Goal: Obtain resource: Obtain resource

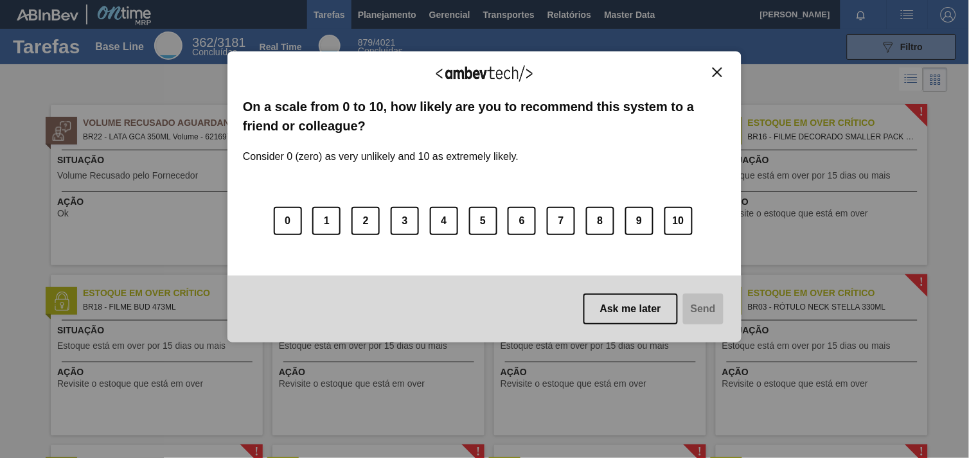
click at [708, 69] on div "We appreciate your feedback!" at bounding box center [484, 82] width 483 height 30
click at [712, 68] on img "Close" at bounding box center [717, 72] width 10 height 10
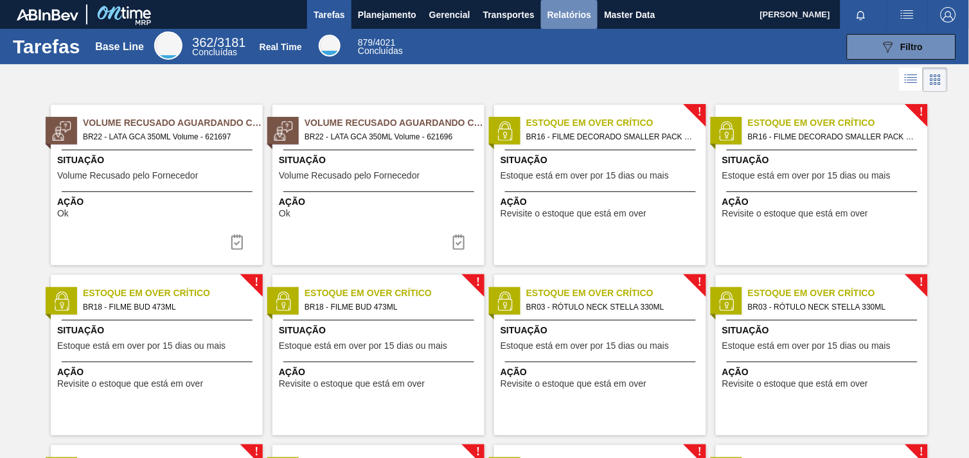
click at [568, 10] on span "Relatórios" at bounding box center [569, 14] width 44 height 15
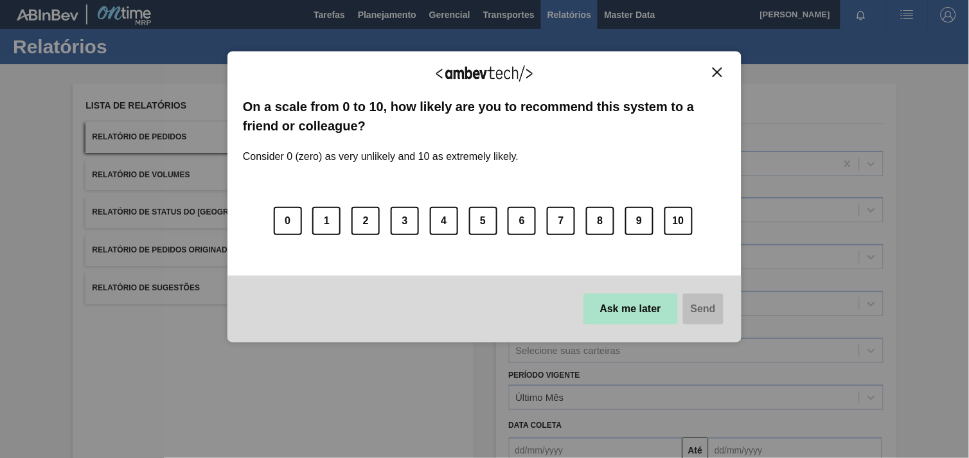
click at [651, 312] on button "Ask me later" at bounding box center [630, 309] width 94 height 31
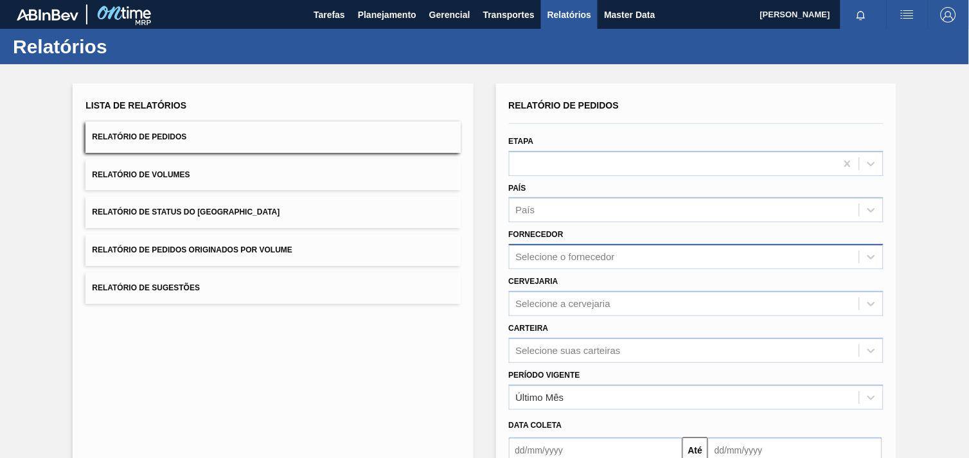
click at [618, 263] on div "Relatório de Pedidos Etapa País País Fornecedor Selecione o fornecedor Cervejar…" at bounding box center [696, 306] width 374 height 421
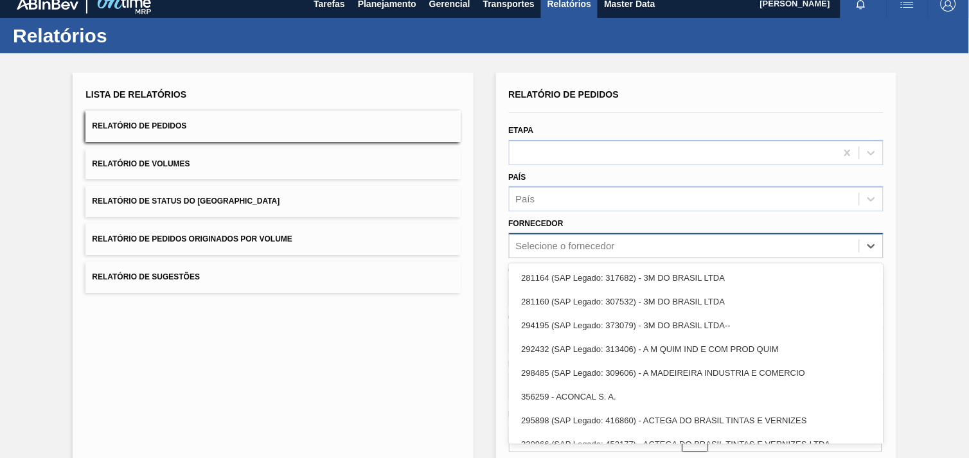
scroll to position [13, 0]
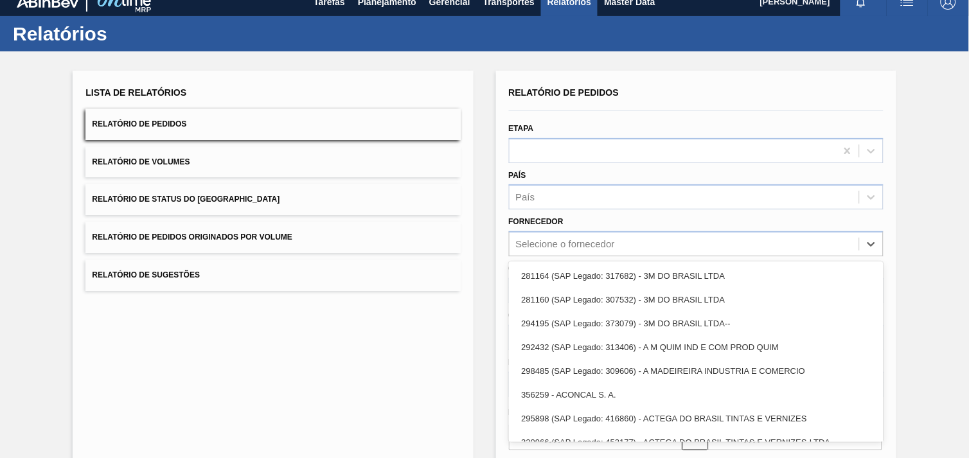
paste input "307331"
type input "307331"
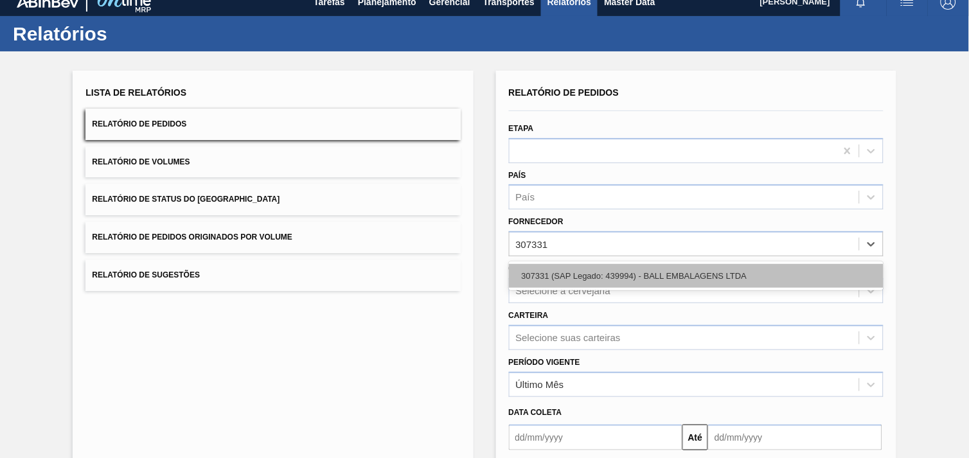
click at [620, 273] on div "307331 (SAP Legado: 439994) - BALL EMBALAGENS LTDA" at bounding box center [696, 276] width 374 height 24
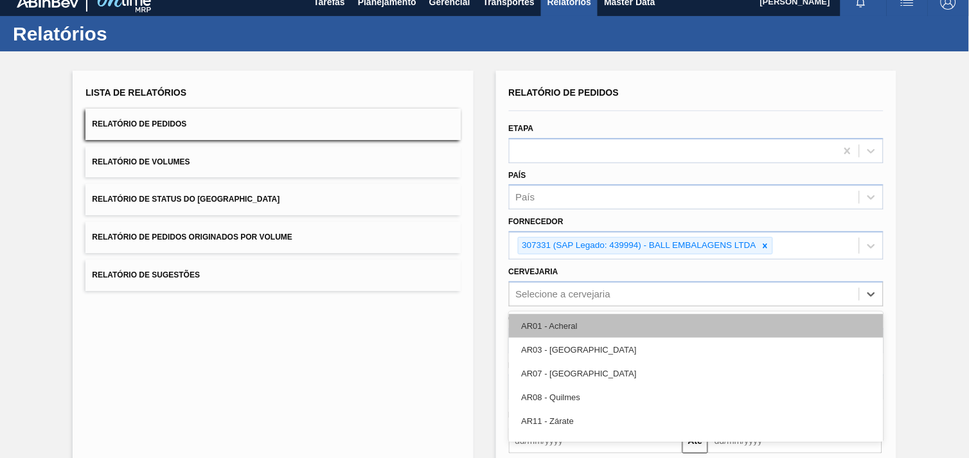
click at [570, 294] on div "option AR01 - Acheral focused, 1 of 92. 92 results available. Use Up and Down t…" at bounding box center [696, 293] width 374 height 25
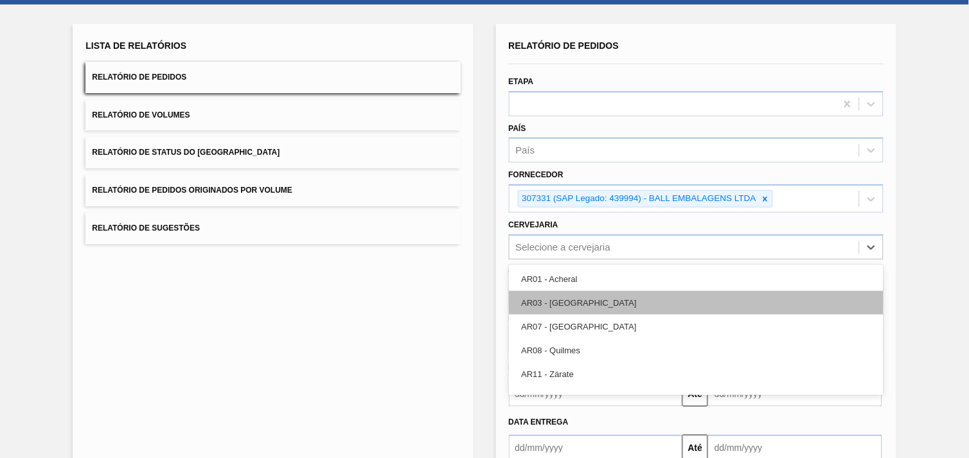
scroll to position [62, 0]
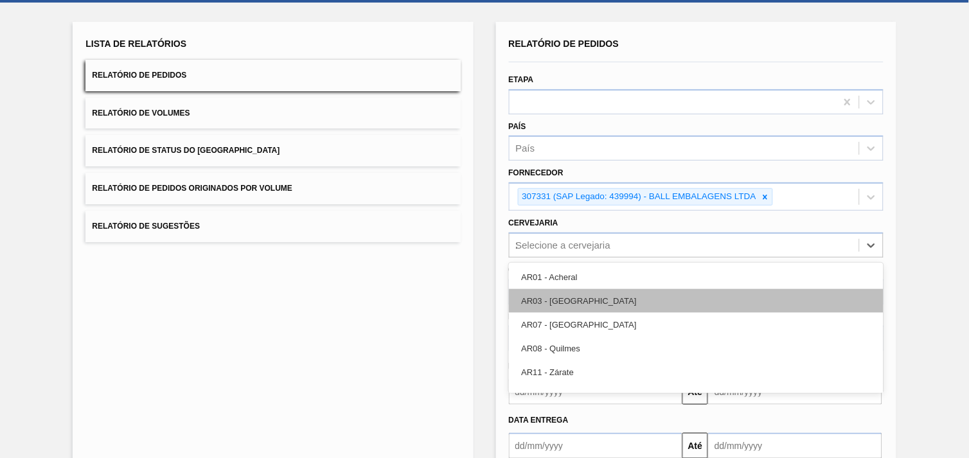
type input "23"
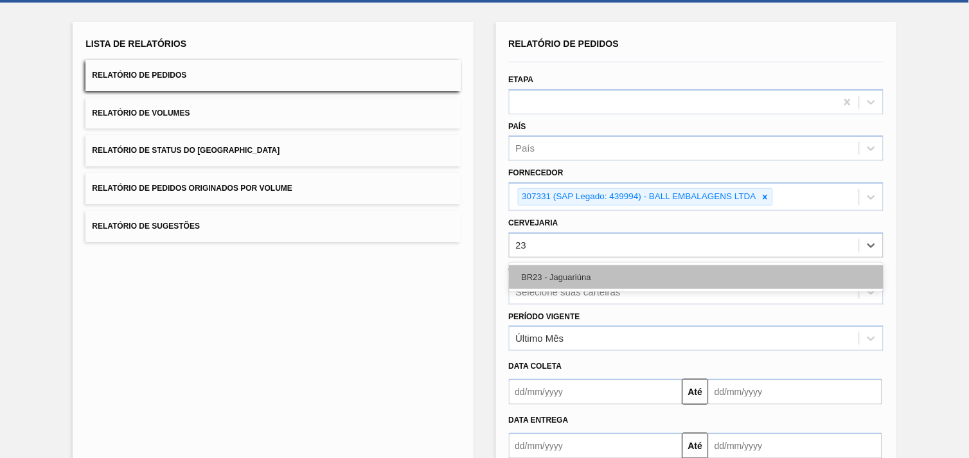
click at [576, 277] on div "BR23 - Jaguariúna" at bounding box center [696, 277] width 374 height 24
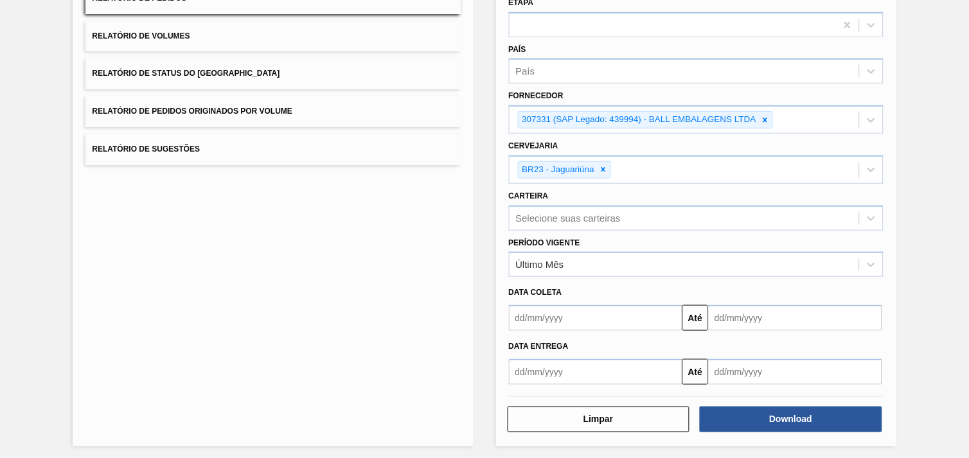
scroll to position [139, 0]
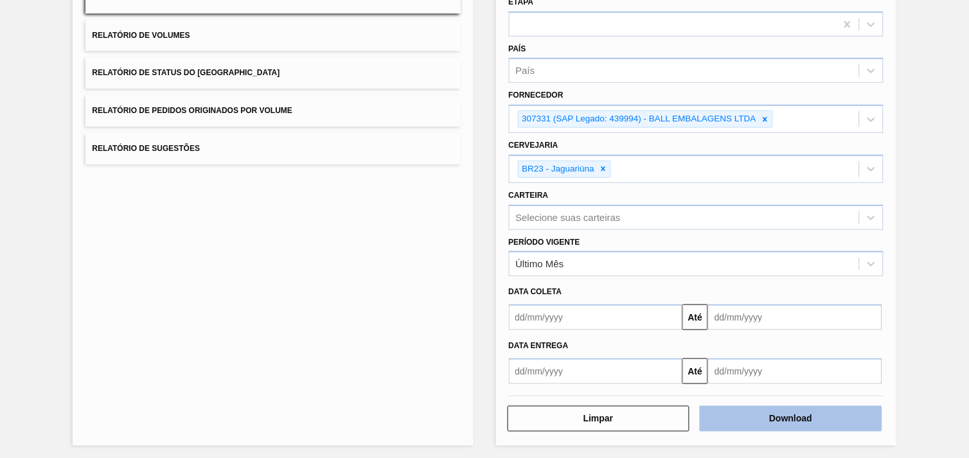
click at [834, 409] on button "Download" at bounding box center [791, 419] width 182 height 26
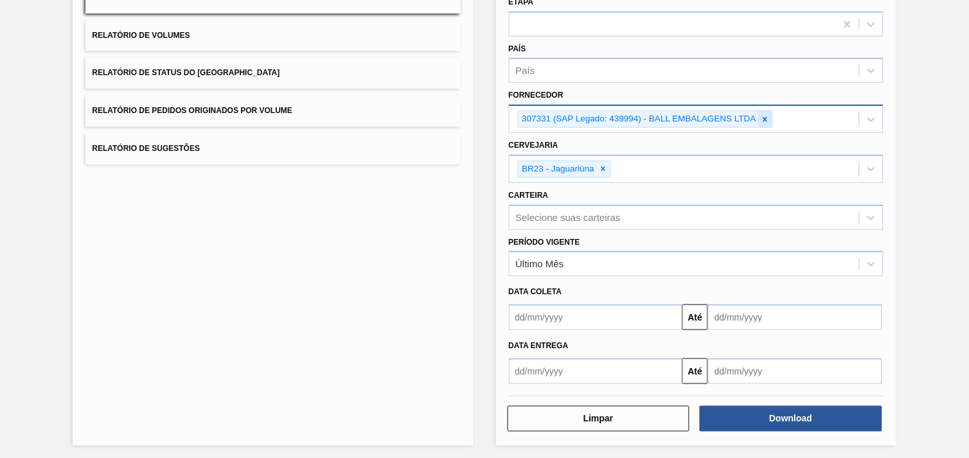
click at [766, 115] on icon at bounding box center [765, 119] width 9 height 9
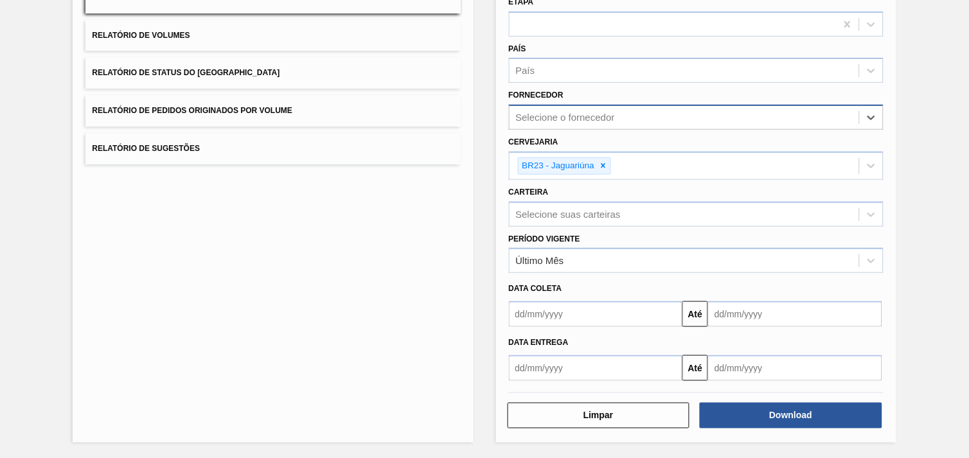
scroll to position [137, 0]
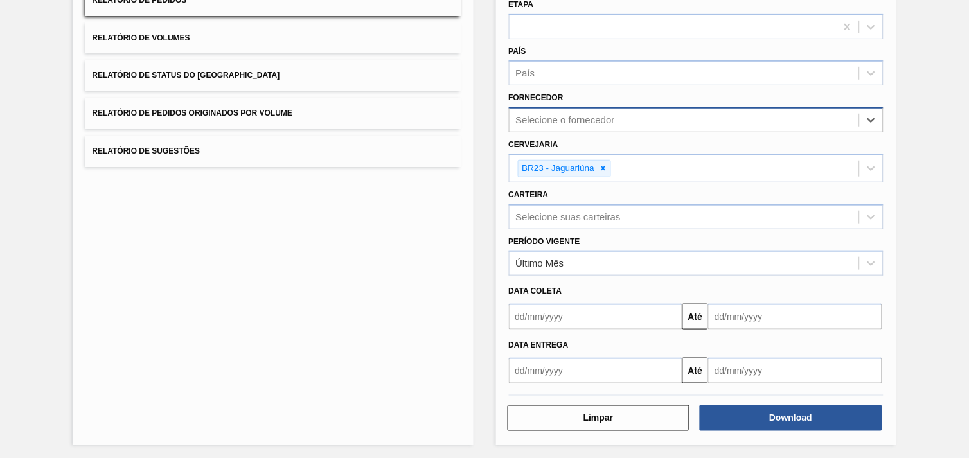
click at [764, 114] on div "Selecione o fornecedor" at bounding box center [683, 120] width 349 height 19
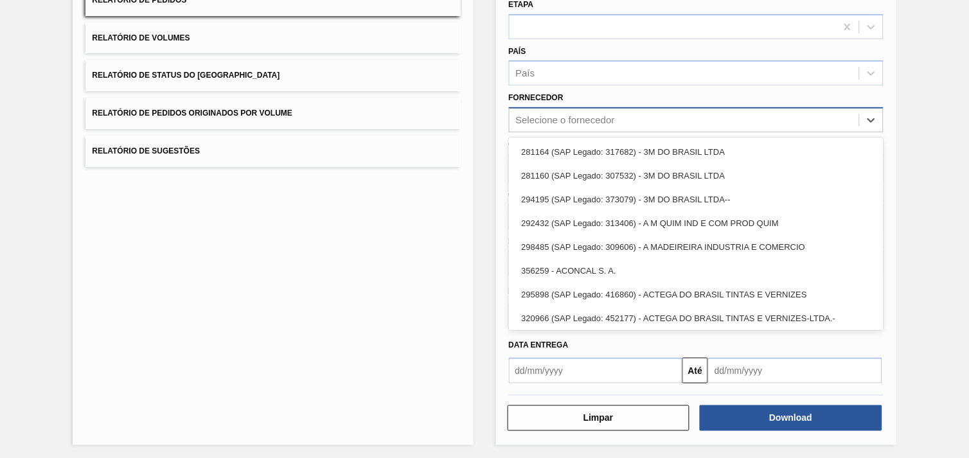
paste input "280389"
type input "280389"
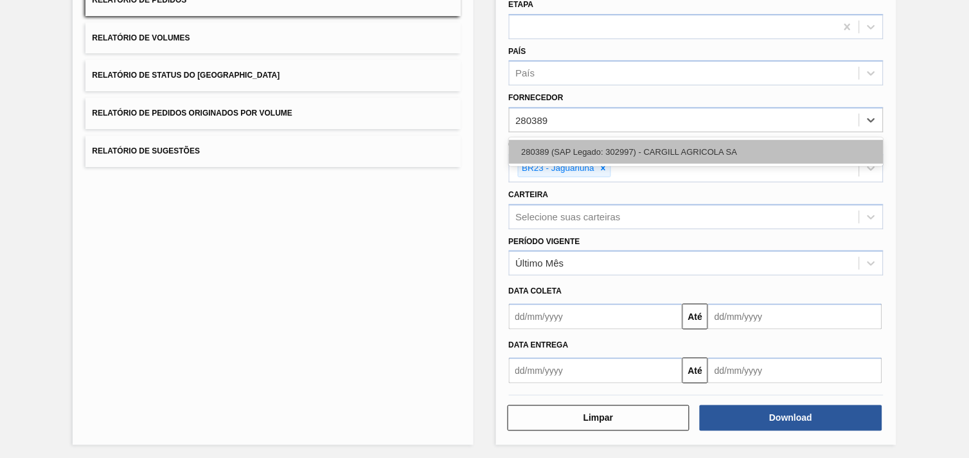
click at [668, 148] on div "280389 (SAP Legado: 302997) - CARGILL AGRICOLA SA" at bounding box center [696, 152] width 374 height 24
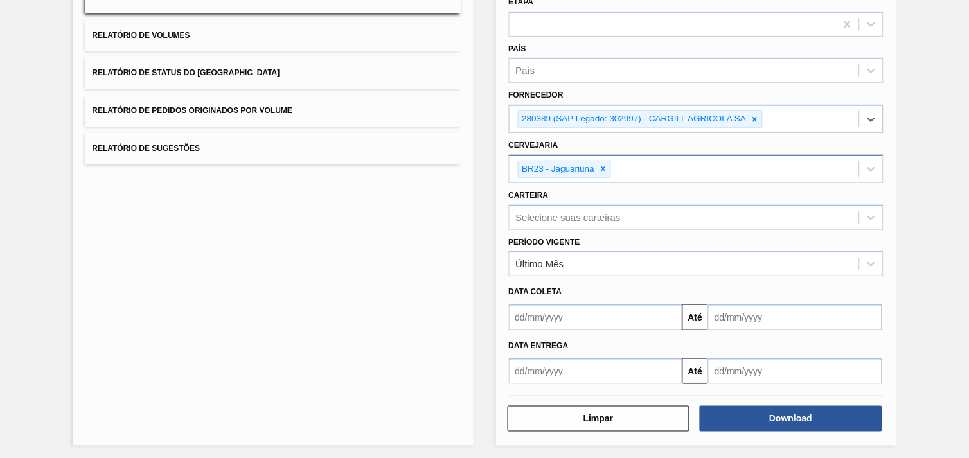
click at [615, 164] on div "BR23 - Jaguariúna" at bounding box center [683, 169] width 349 height 26
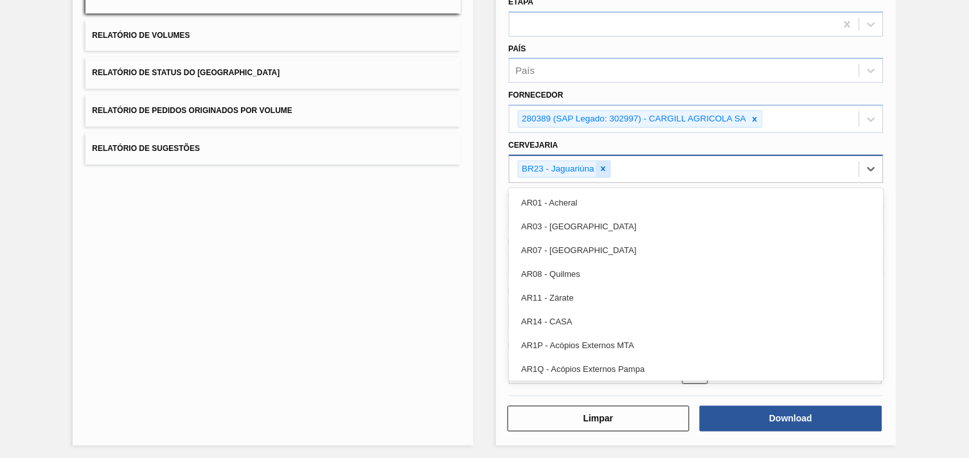
click at [608, 164] on div at bounding box center [603, 169] width 14 height 16
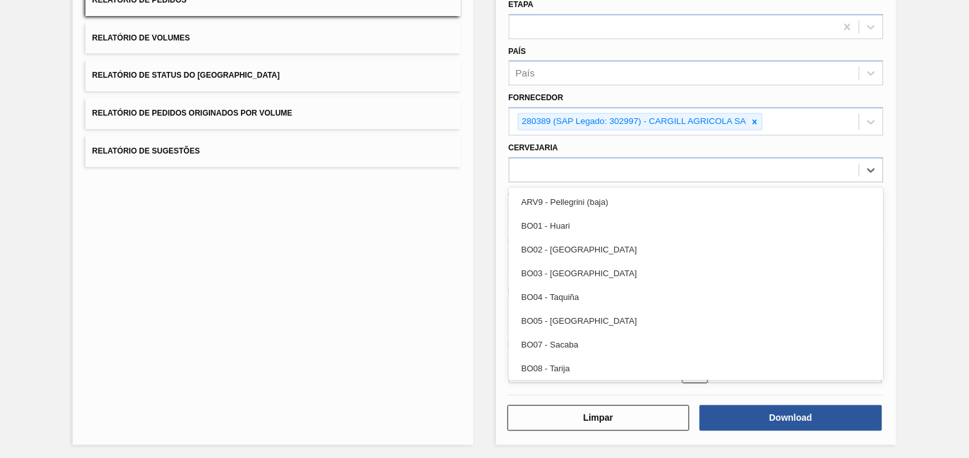
type input "B"
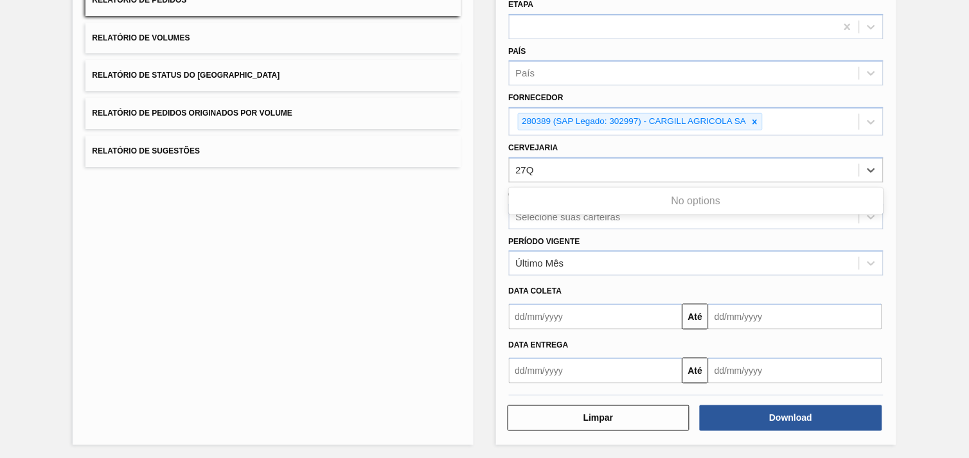
type input "27"
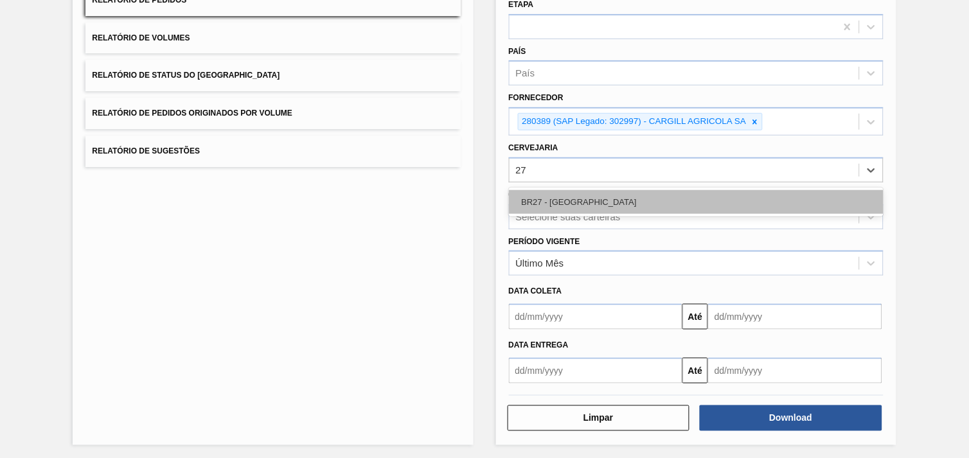
click at [567, 201] on div "BR27 - [GEOGRAPHIC_DATA]" at bounding box center [696, 202] width 374 height 24
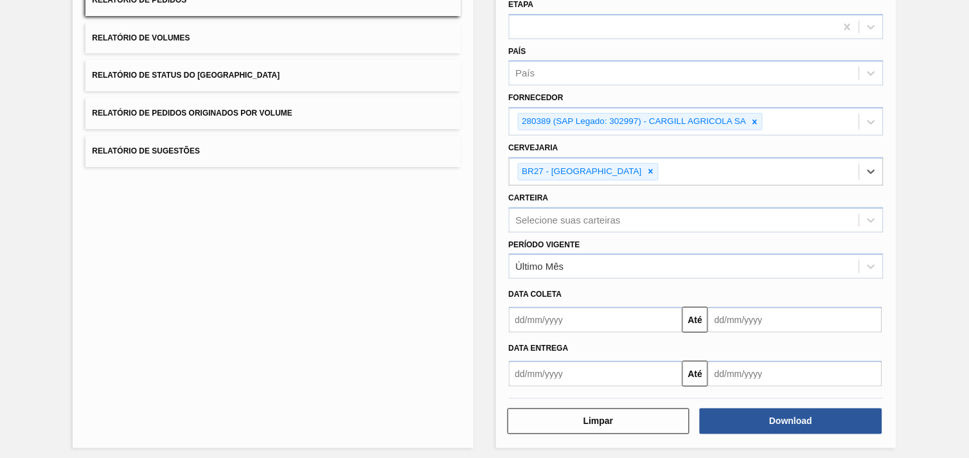
scroll to position [139, 0]
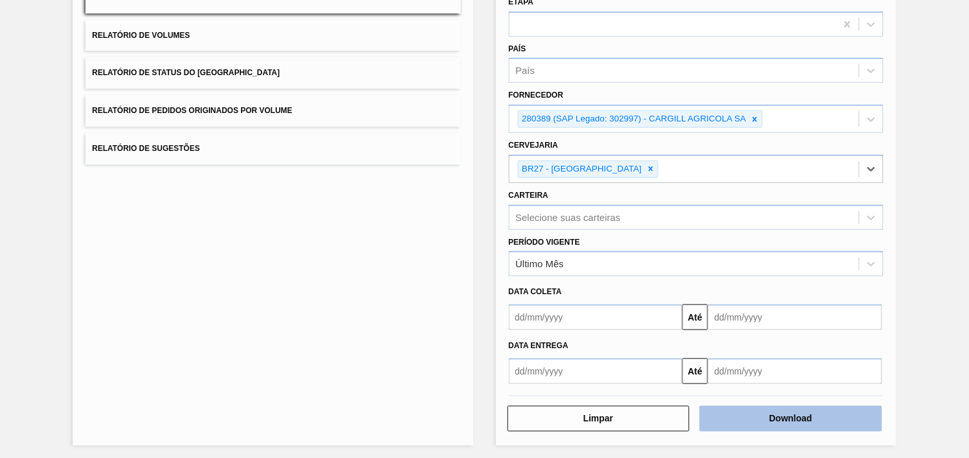
click at [832, 409] on button "Download" at bounding box center [791, 419] width 182 height 26
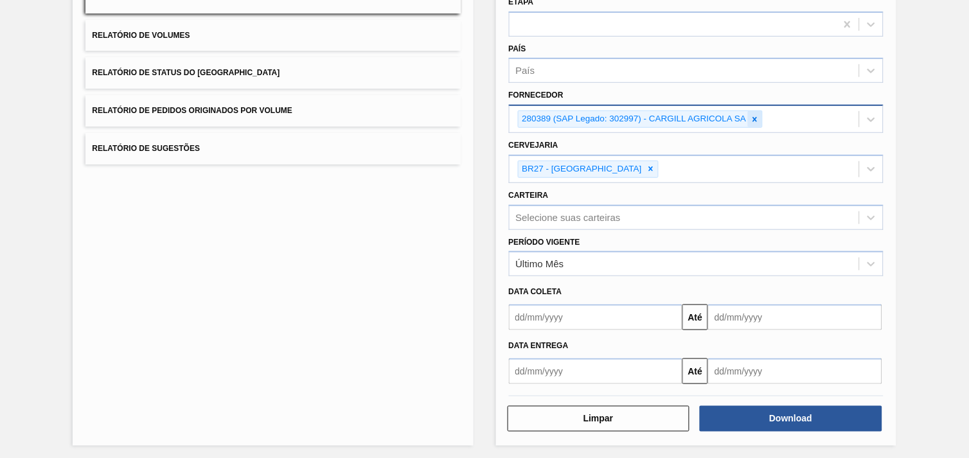
click at [753, 119] on icon at bounding box center [754, 119] width 9 height 9
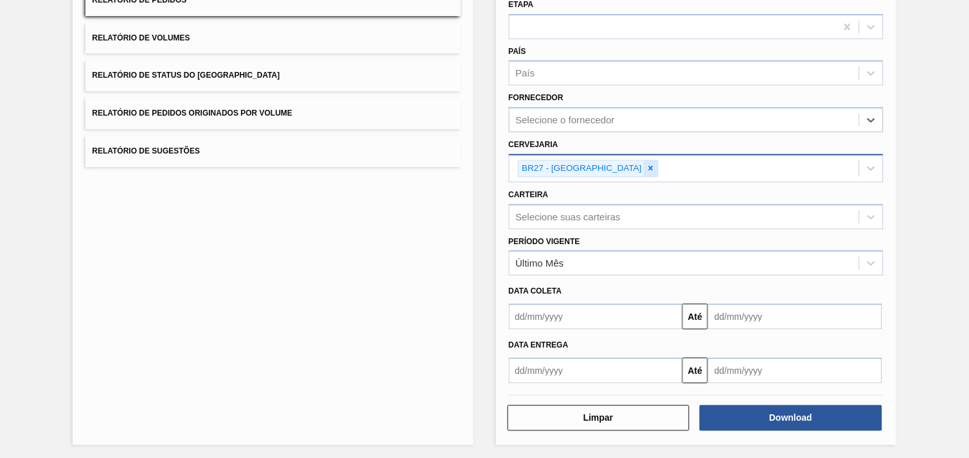
click at [646, 170] on icon at bounding box center [650, 168] width 9 height 9
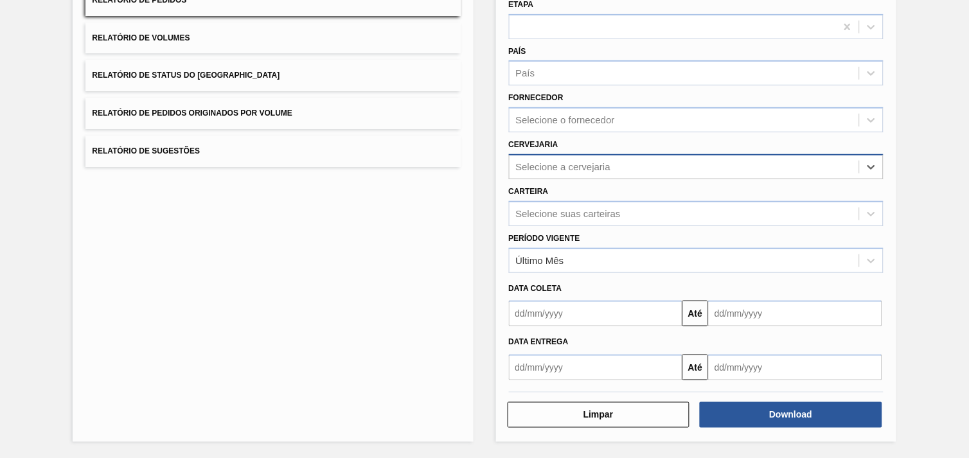
scroll to position [133, 0]
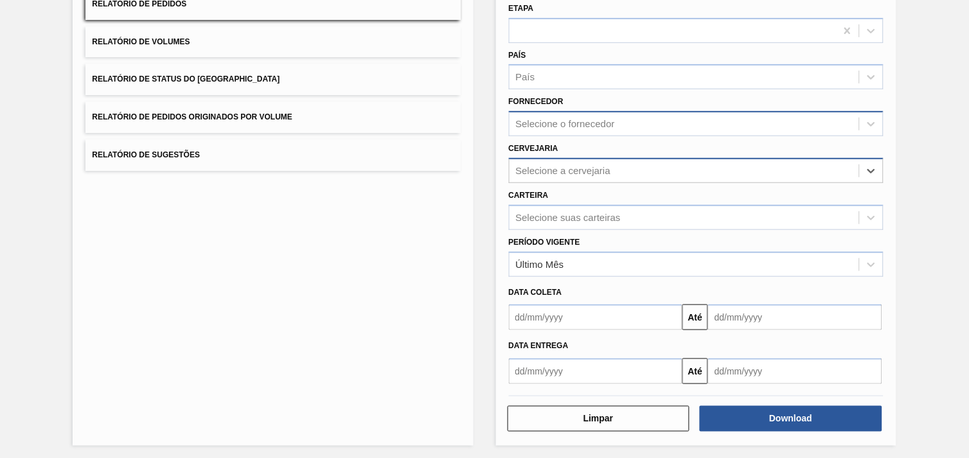
click at [585, 122] on div "Selecione o fornecedor" at bounding box center [565, 124] width 99 height 11
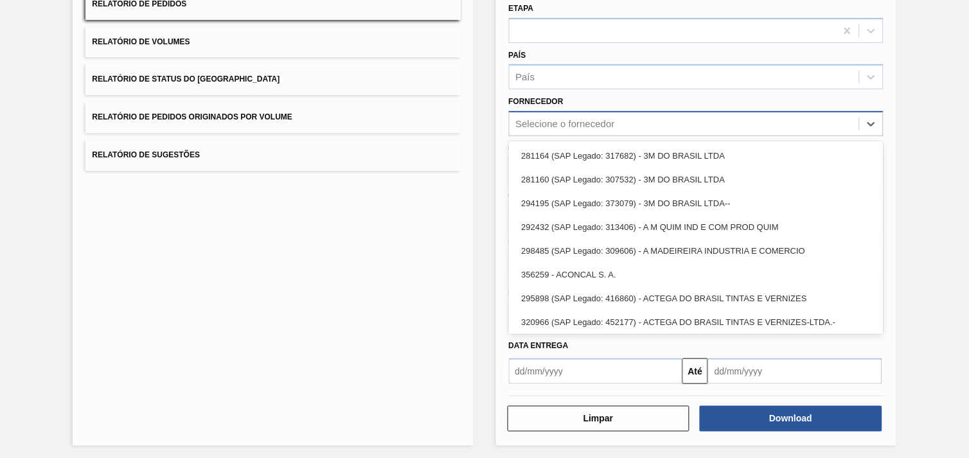
paste input "336207"
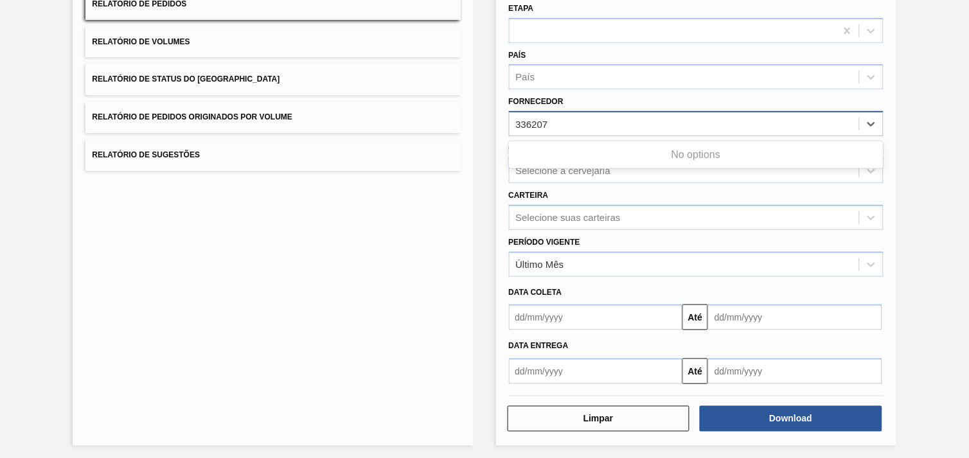
type input "336207"
